Goal: Use online tool/utility

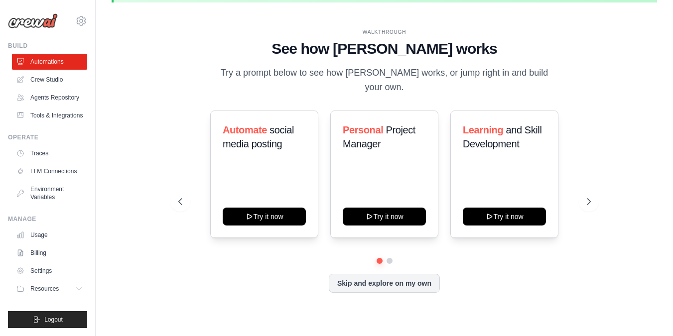
scroll to position [35, 0]
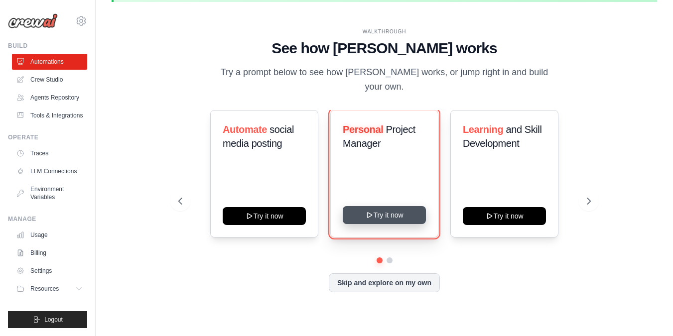
click at [388, 213] on button "Try it now" at bounding box center [384, 215] width 83 height 18
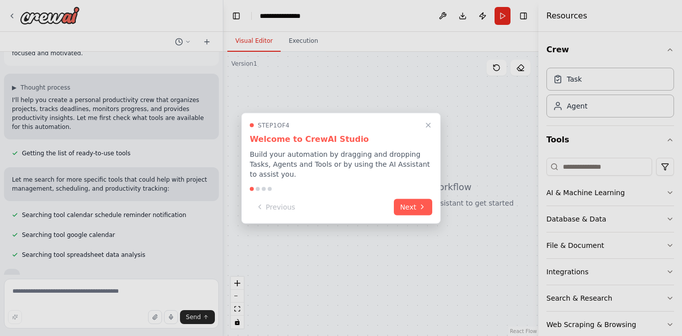
click at [433, 128] on button "Close walkthrough" at bounding box center [428, 125] width 12 height 12
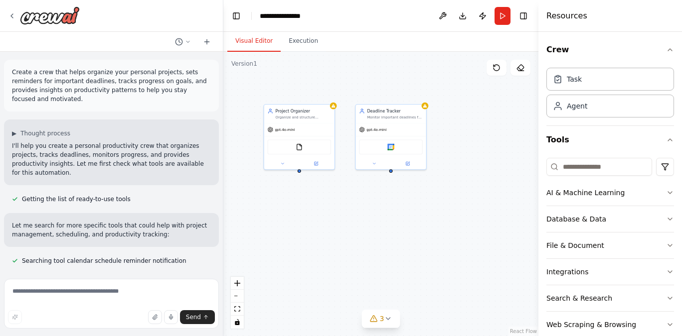
drag, startPoint x: 453, startPoint y: 214, endPoint x: 339, endPoint y: 205, distance: 114.4
click at [339, 205] on div "Project Organizer Organize and structure personal projects by breaking them dow…" at bounding box center [380, 194] width 315 height 285
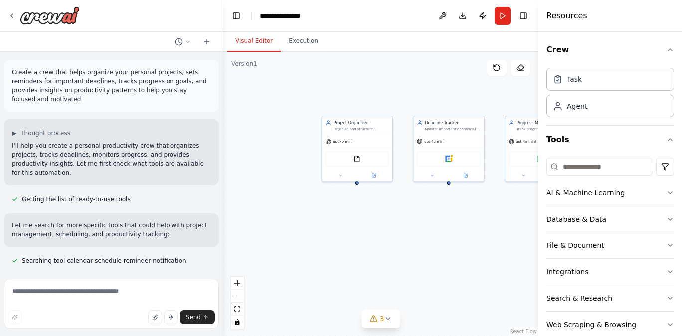
click at [291, 197] on div "Project Organizer Organize and structure personal projects by breaking them dow…" at bounding box center [380, 194] width 315 height 285
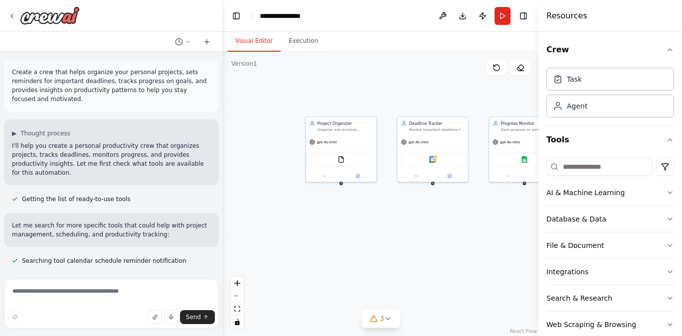
drag, startPoint x: 284, startPoint y: 195, endPoint x: 262, endPoint y: 192, distance: 22.6
click at [275, 193] on div "Project Organizer Organize and structure personal projects by breaking them dow…" at bounding box center [380, 194] width 315 height 285
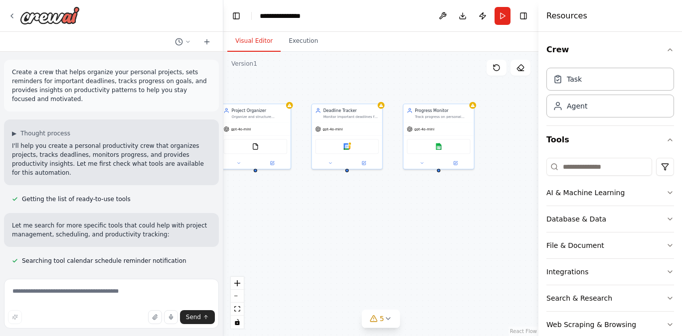
drag, startPoint x: 436, startPoint y: 233, endPoint x: 336, endPoint y: 218, distance: 100.7
click at [358, 221] on div "Project Organizer Organize and structure personal projects by breaking them dow…" at bounding box center [380, 194] width 315 height 285
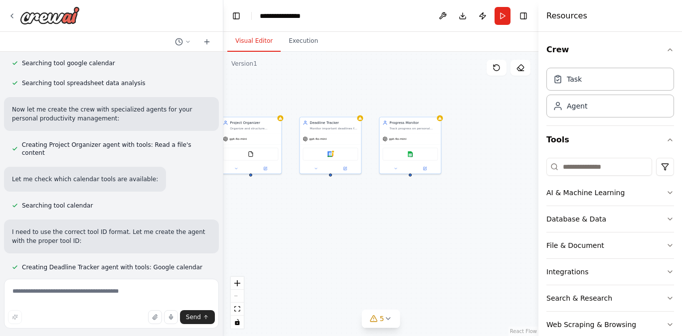
scroll to position [238, 0]
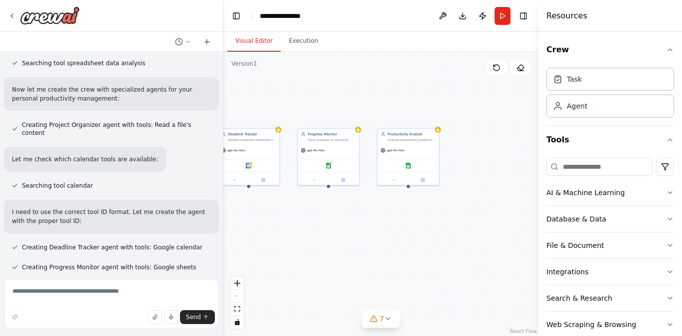
drag, startPoint x: 429, startPoint y: 228, endPoint x: 344, endPoint y: 240, distance: 85.0
click at [344, 240] on div "Project Organizer Organize and structure personal projects by breaking them dow…" at bounding box center [380, 194] width 315 height 285
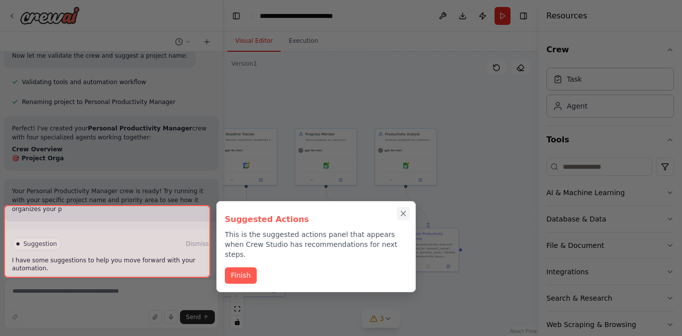
scroll to position [617, 0]
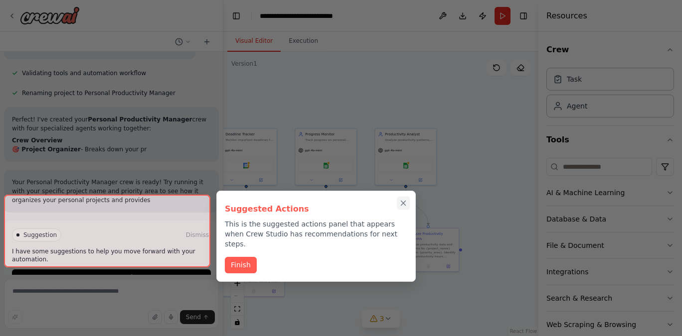
click at [404, 204] on icon "Close walkthrough" at bounding box center [403, 203] width 4 height 4
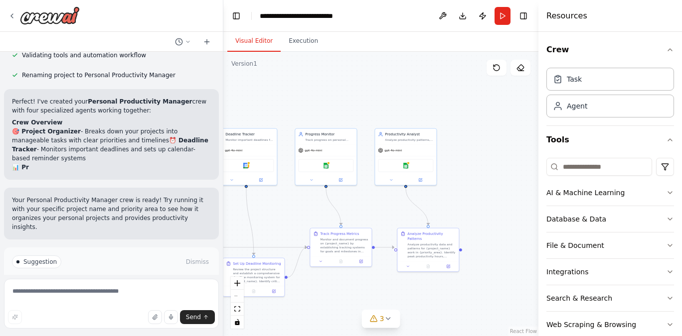
scroll to position [644, 0]
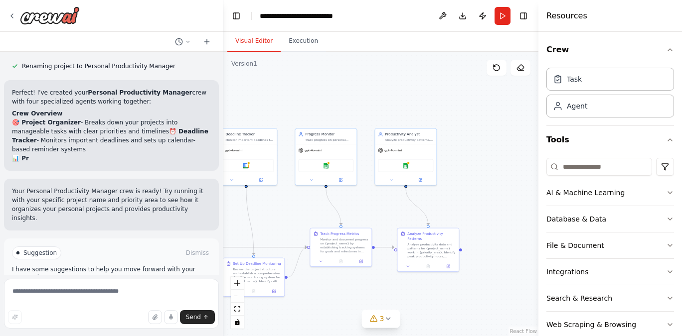
click at [346, 74] on div ".deletable-edge-delete-btn { width: 20px; height: 20px; border: 0px solid #ffff…" at bounding box center [380, 194] width 315 height 285
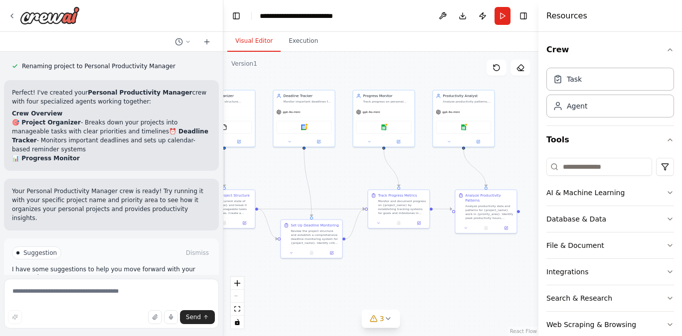
click at [352, 71] on div ".deletable-edge-delete-btn { width: 20px; height: 20px; border: 0px solid #ffff…" at bounding box center [380, 194] width 315 height 285
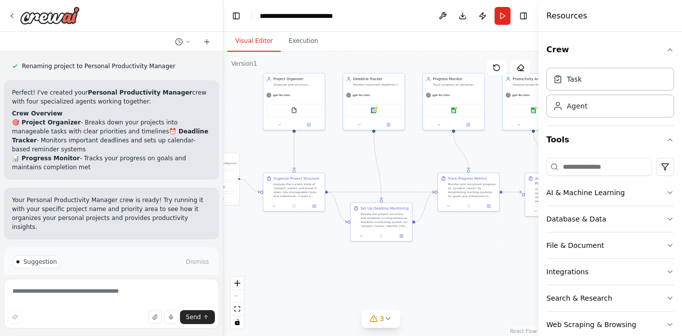
drag, startPoint x: 290, startPoint y: 166, endPoint x: 360, endPoint y: 149, distance: 71.8
click at [360, 149] on div ".deletable-edge-delete-btn { width: 20px; height: 20px; border: 0px solid #ffff…" at bounding box center [380, 194] width 315 height 285
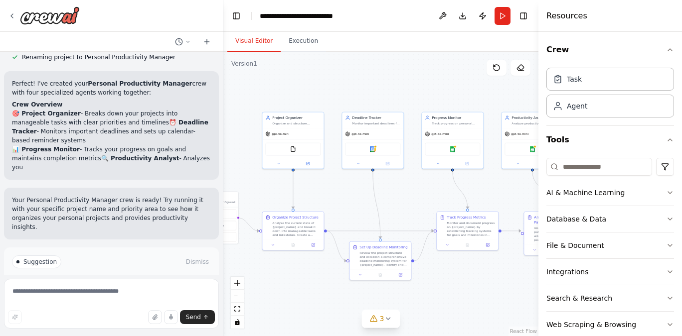
drag, startPoint x: 360, startPoint y: 149, endPoint x: 457, endPoint y: 171, distance: 99.7
click at [457, 171] on div ".deletable-edge-delete-btn { width: 20px; height: 20px; border: 0px solid #ffff…" at bounding box center [380, 194] width 315 height 285
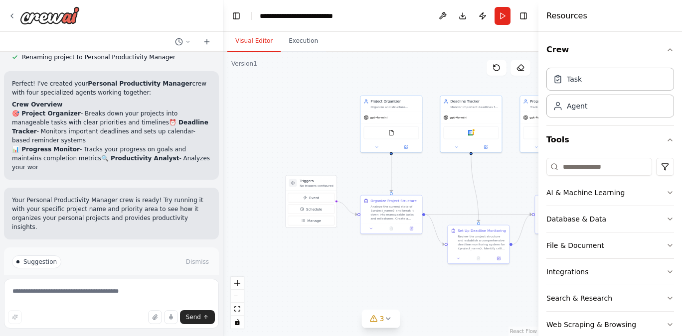
click at [457, 171] on div ".deletable-edge-delete-btn { width: 20px; height: 20px; border: 0px solid #ffff…" at bounding box center [380, 194] width 315 height 285
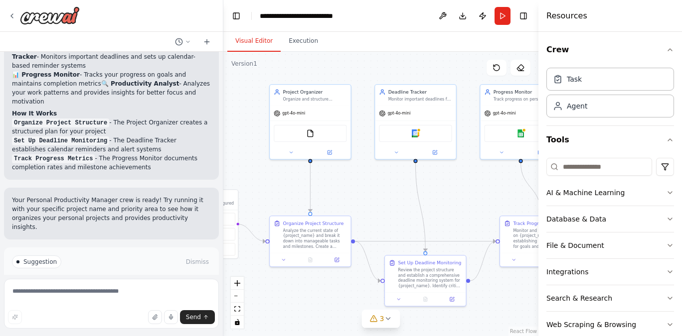
scroll to position [737, 0]
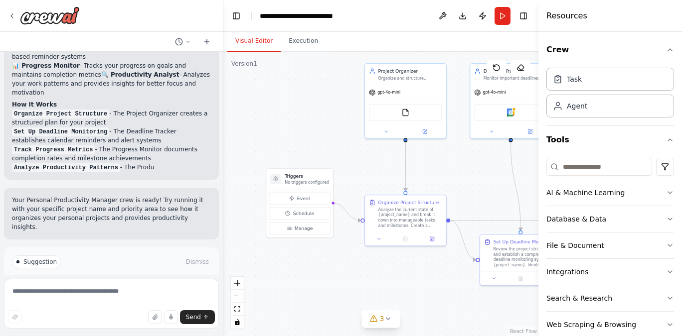
drag, startPoint x: 274, startPoint y: 165, endPoint x: 369, endPoint y: 145, distance: 97.9
click at [369, 145] on div ".deletable-edge-delete-btn { width: 20px; height: 20px; border: 0px solid #ffff…" at bounding box center [380, 194] width 315 height 285
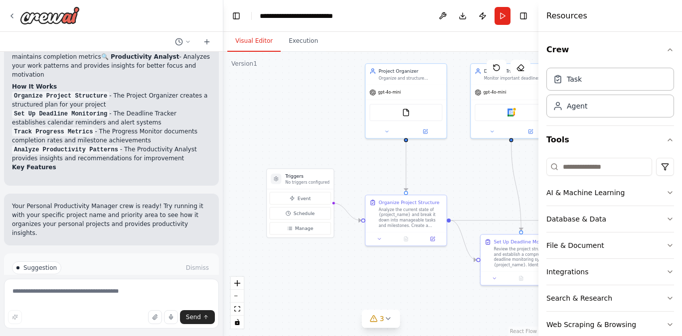
scroll to position [770, 0]
